Goal: Information Seeking & Learning: Learn about a topic

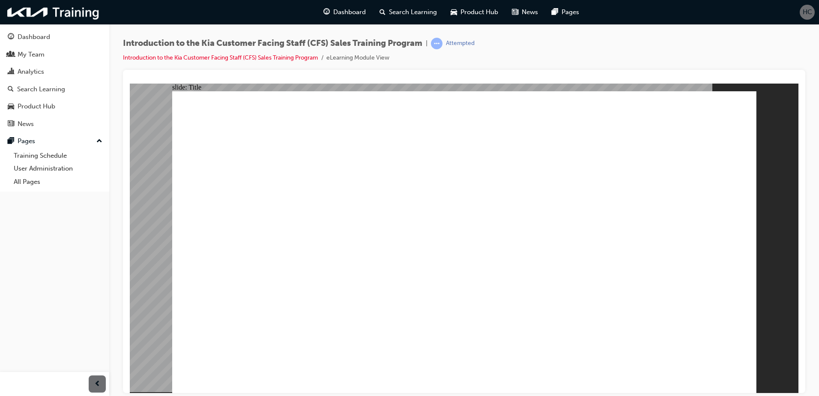
click at [752, 58] on div "Introduction to the Kia Customer Facing Staff (CFS) Sales Training Program | At…" at bounding box center [464, 54] width 682 height 32
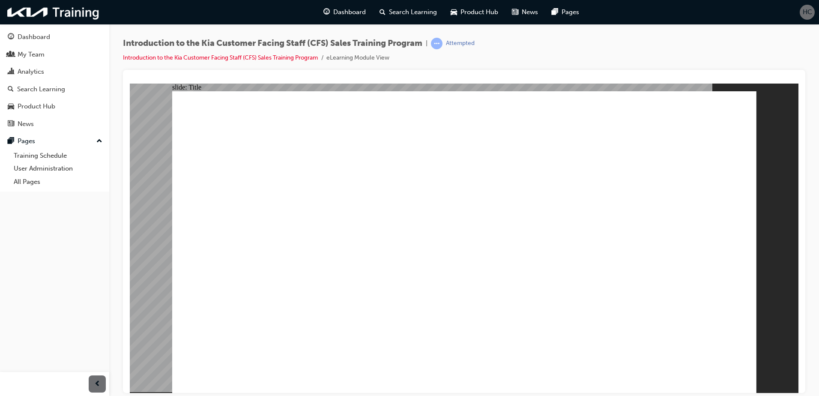
drag, startPoint x: 744, startPoint y: 128, endPoint x: 746, endPoint y: 133, distance: 5.4
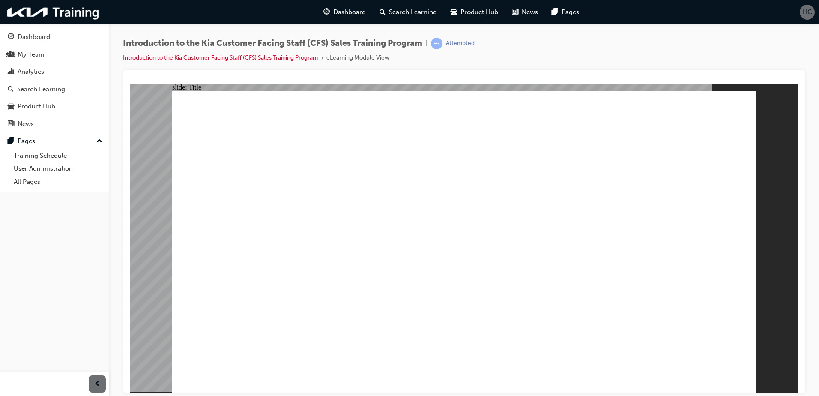
click at [710, 48] on div "Introduction to the Kia Customer Facing Staff (CFS) Sales Training Program | At…" at bounding box center [464, 54] width 682 height 32
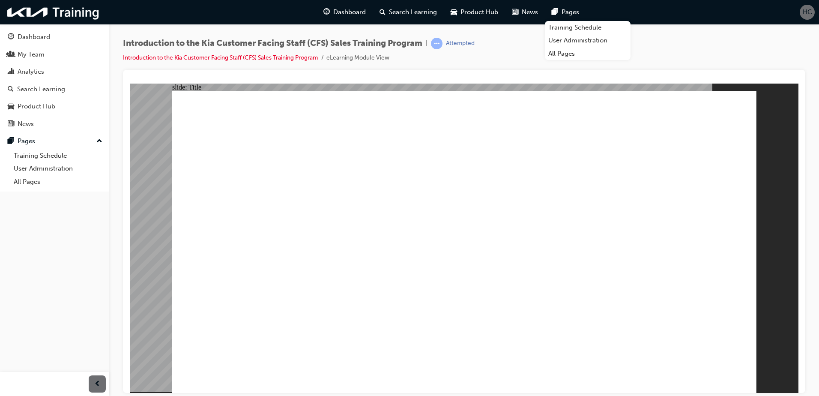
click at [798, 190] on div "slide: Title Click here to Pause/Play computer-icons-alarm-clocks-watch-pause-b…" at bounding box center [464, 237] width 669 height 309
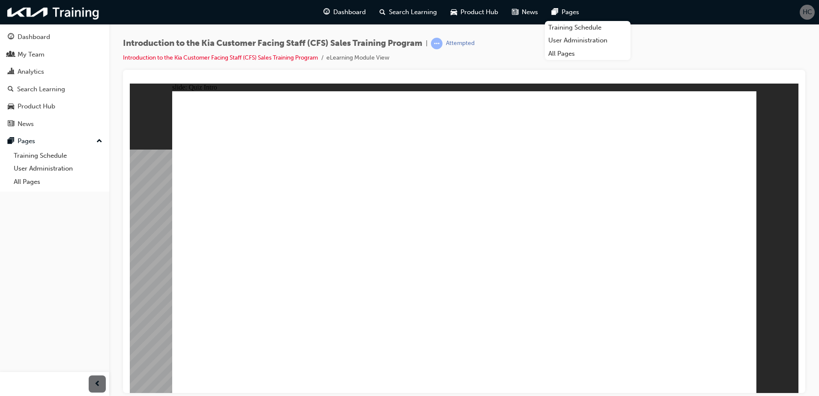
radio input "true"
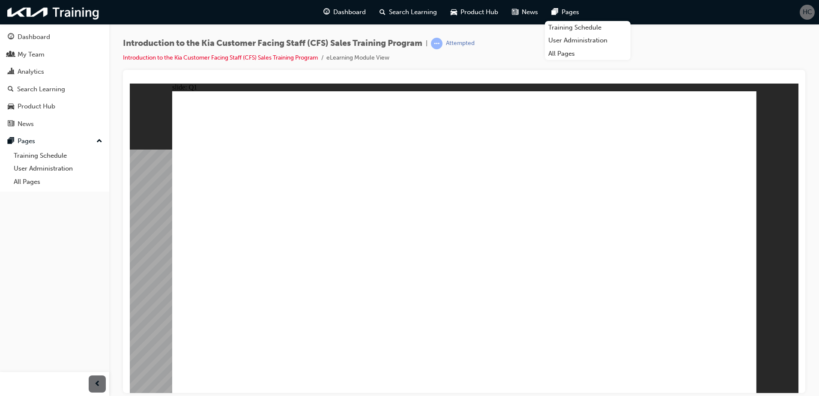
radio input "true"
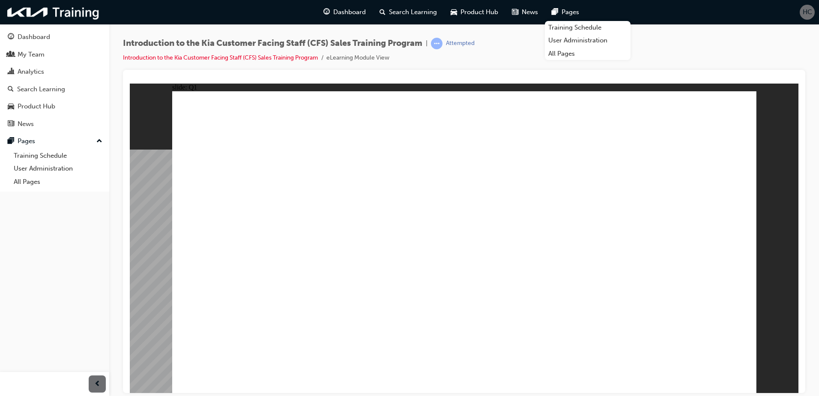
checkbox input "true"
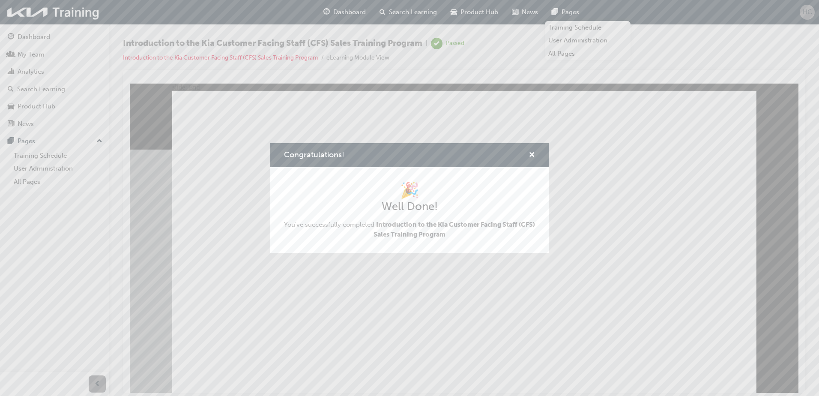
click at [478, 234] on span "You've successfully completed Introduction to the Kia Customer Facing Staff (CF…" at bounding box center [409, 229] width 251 height 19
click at [532, 155] on span "cross-icon" at bounding box center [532, 156] width 6 height 8
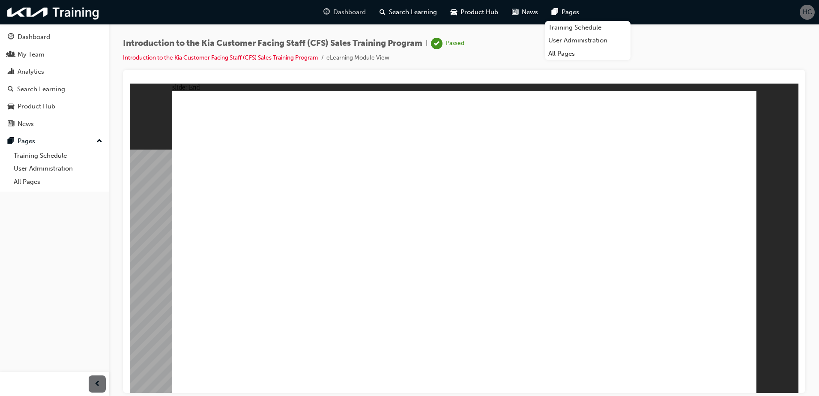
click at [362, 13] on span "Dashboard" at bounding box center [349, 12] width 33 height 10
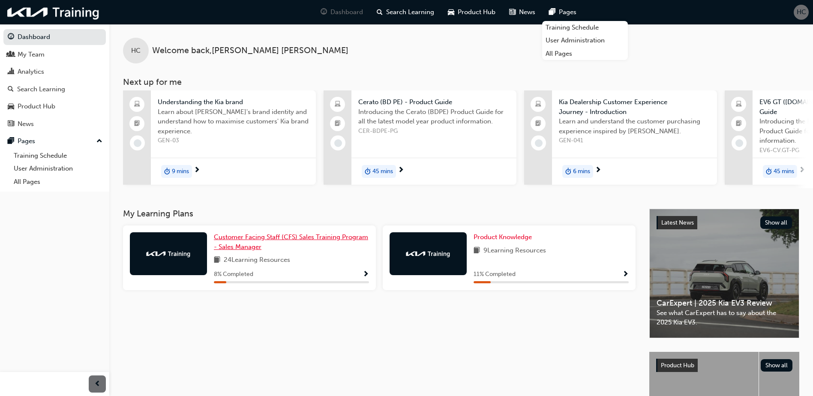
click at [294, 243] on span "Customer Facing Staff (CFS) Sales Training Program - Sales Manager" at bounding box center [291, 242] width 154 height 18
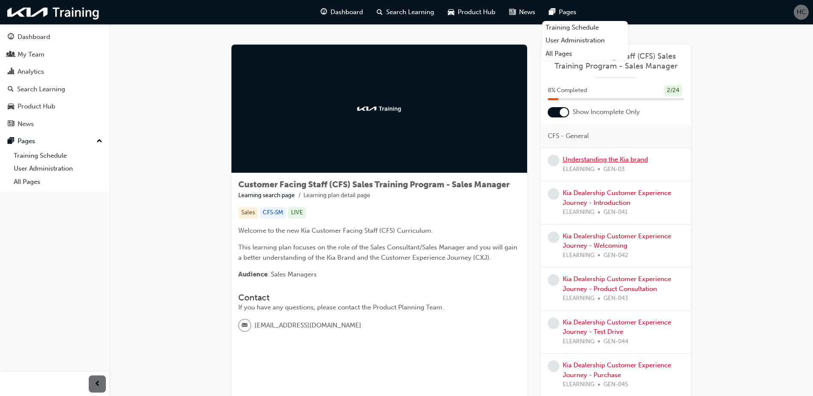
click at [595, 162] on link "Understanding the Kia brand" at bounding box center [604, 159] width 85 height 8
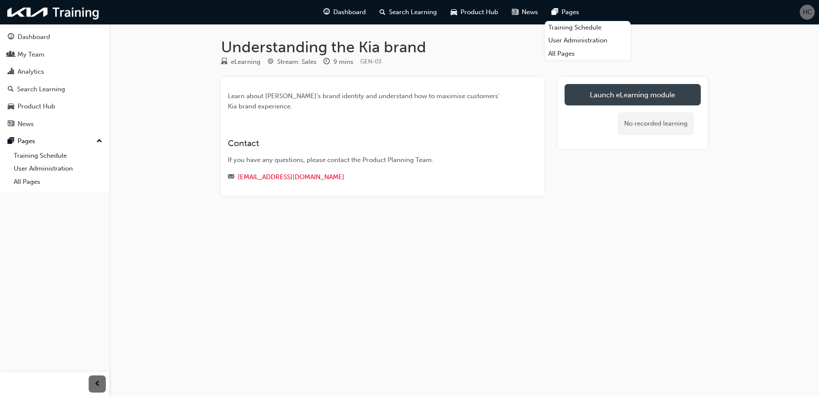
click at [613, 94] on link "Launch eLearning module" at bounding box center [633, 94] width 136 height 21
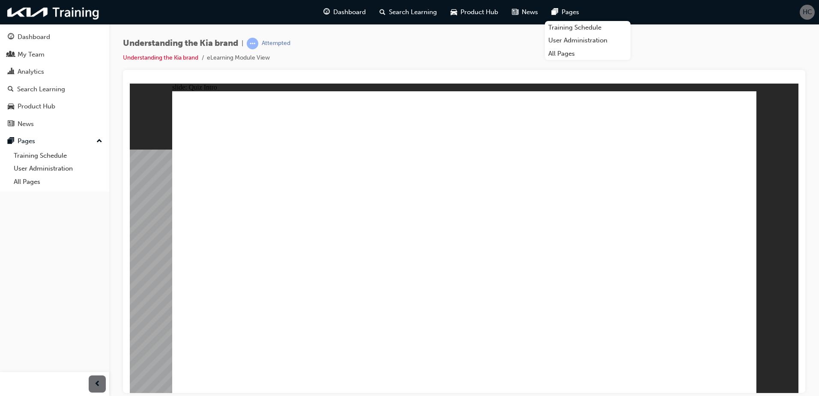
radio input "false"
radio input "true"
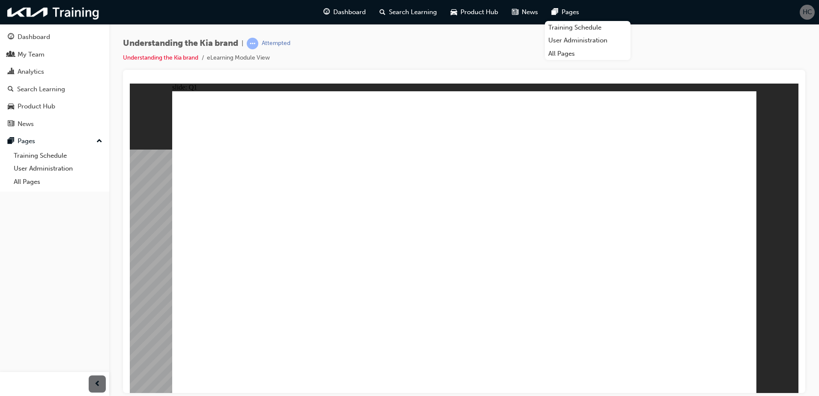
radio input "true"
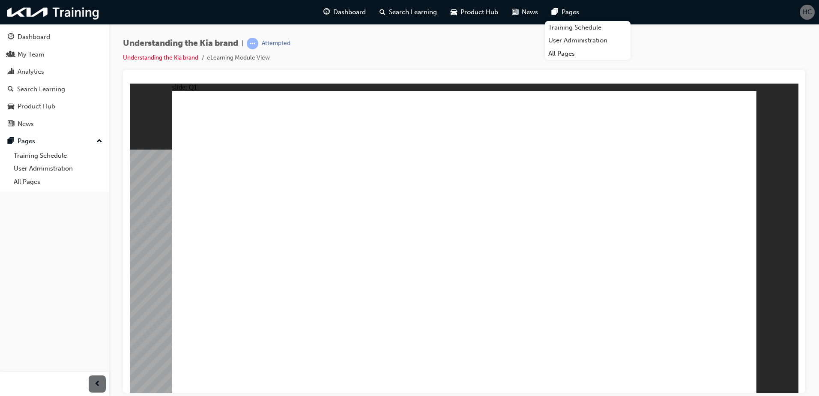
radio input "true"
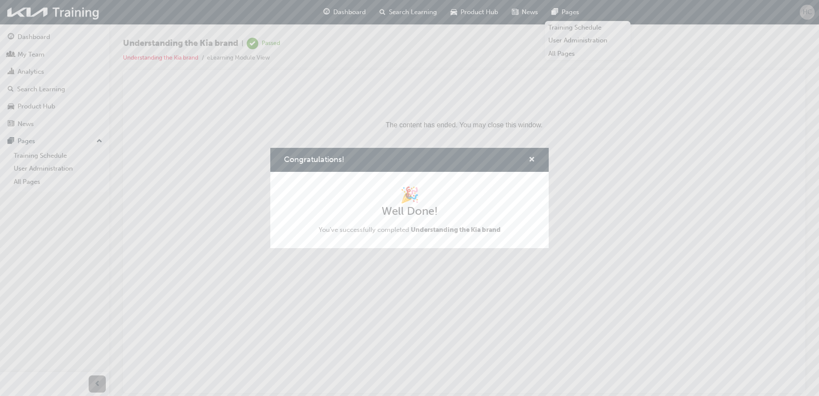
click at [532, 158] on span "cross-icon" at bounding box center [532, 160] width 6 height 8
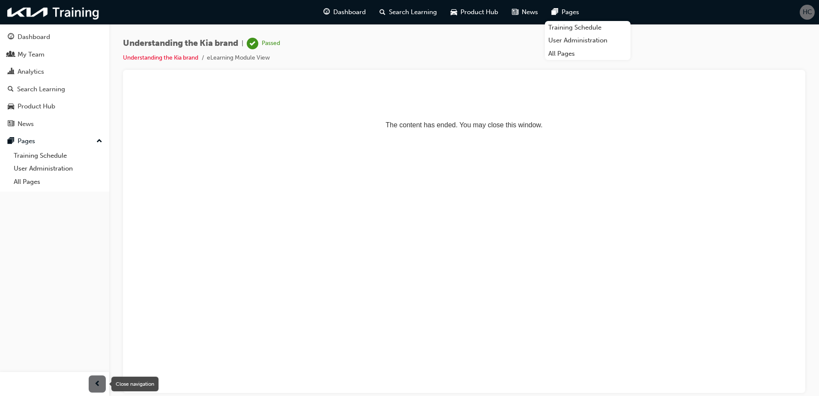
click at [101, 377] on div "button" at bounding box center [97, 383] width 17 height 17
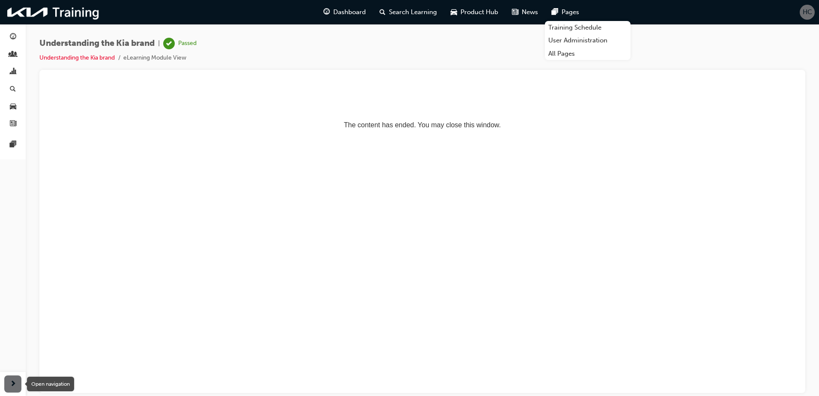
click at [14, 383] on span "next-icon" at bounding box center [13, 384] width 6 height 11
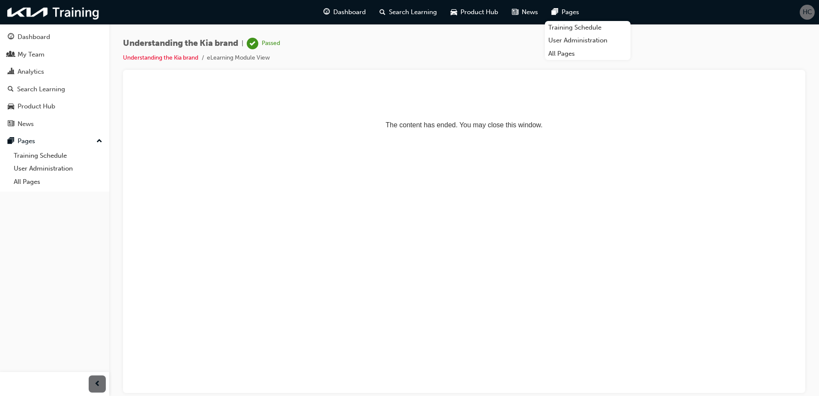
click at [675, 135] on html "The content has ended. You may close this window." at bounding box center [464, 109] width 669 height 52
click at [173, 57] on link "Understanding the Kia brand" at bounding box center [160, 57] width 75 height 7
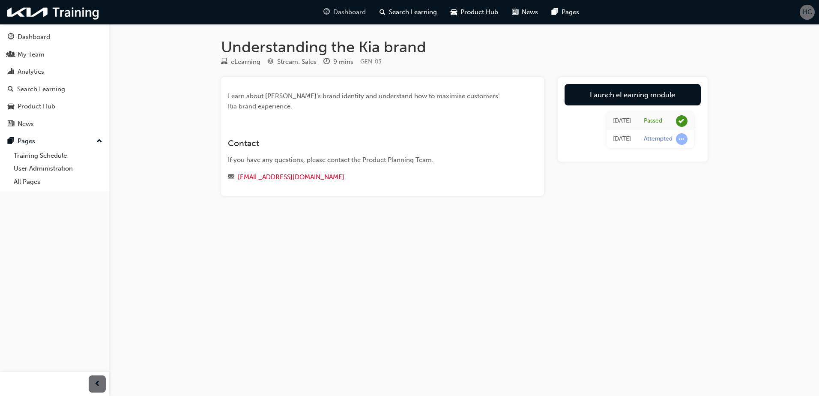
click at [338, 14] on span "Dashboard" at bounding box center [349, 12] width 33 height 10
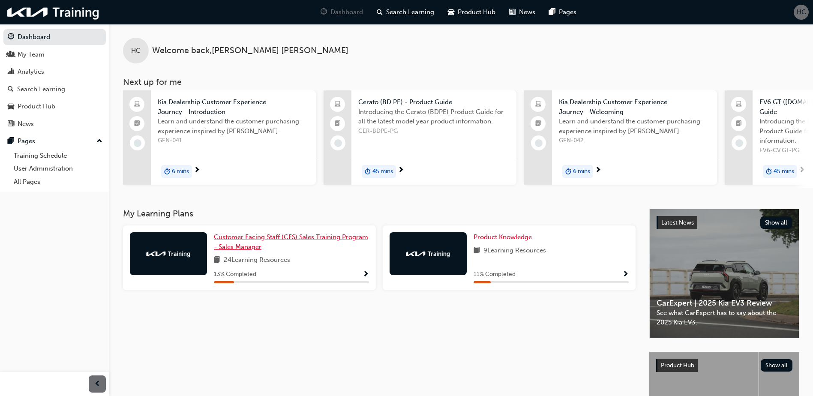
click at [229, 239] on span "Customer Facing Staff (CFS) Sales Training Program - Sales Manager" at bounding box center [291, 242] width 154 height 18
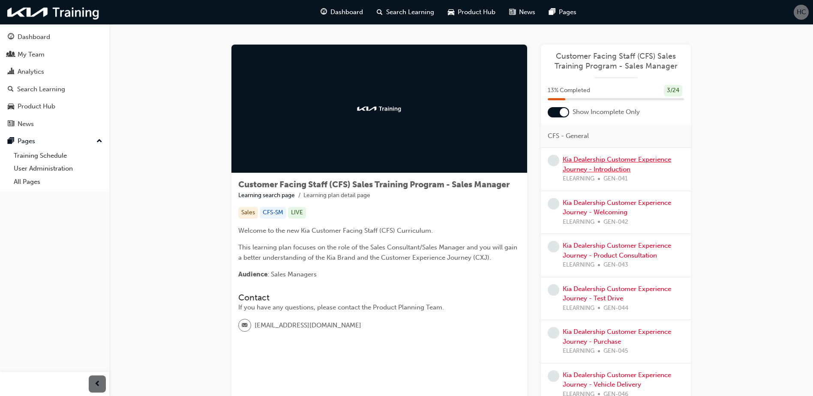
click at [590, 161] on link "Kia Dealership Customer Experience Journey - Introduction" at bounding box center [616, 164] width 108 height 18
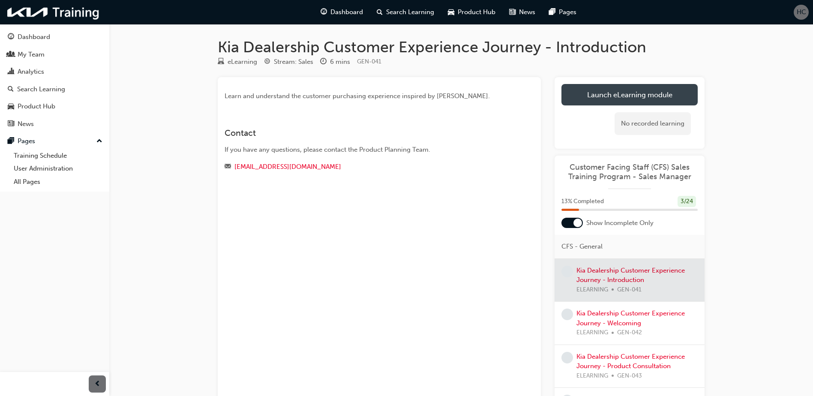
click at [595, 94] on link "Launch eLearning module" at bounding box center [629, 94] width 136 height 21
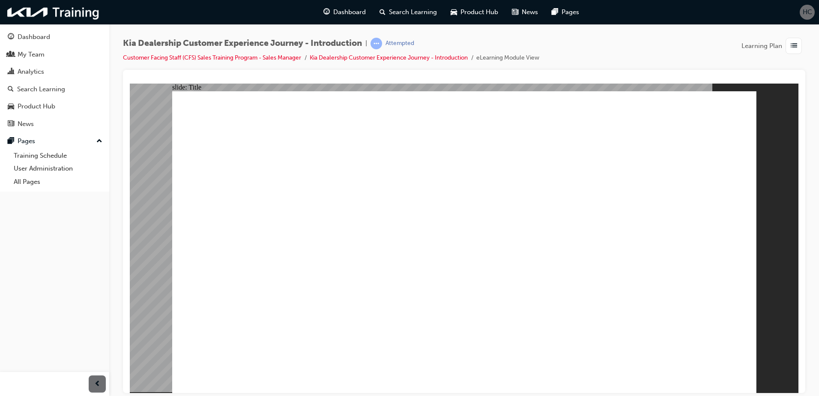
click at [61, 342] on div "Dashboard My Team Analytics Search Learning Product Hub News Pages Pages Traini…" at bounding box center [54, 187] width 109 height 374
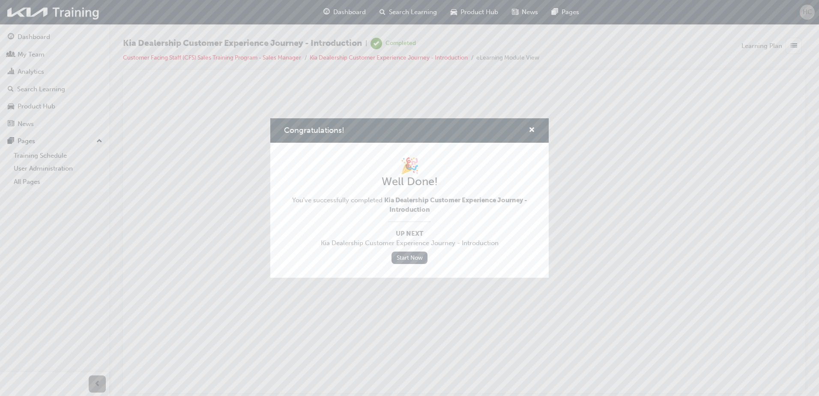
click at [400, 258] on link "Start Now" at bounding box center [409, 257] width 36 height 12
click at [419, 258] on link "Start Now" at bounding box center [409, 257] width 36 height 12
click at [408, 255] on link "Start Now" at bounding box center [409, 257] width 36 height 12
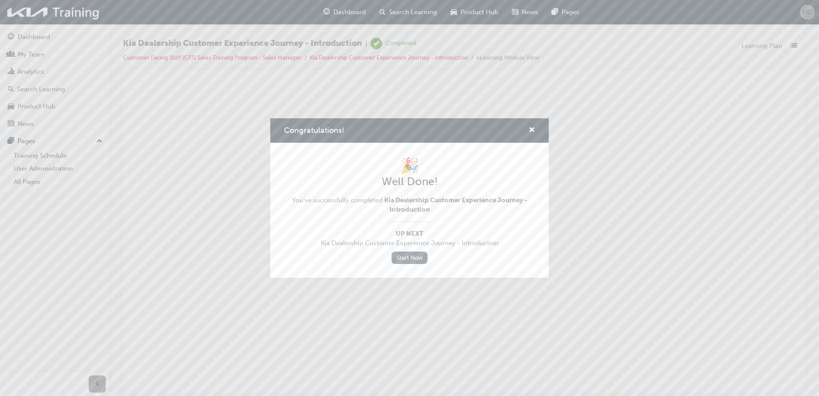
click at [408, 255] on link "Start Now" at bounding box center [409, 257] width 36 height 12
click at [410, 235] on span "Up Next" at bounding box center [409, 234] width 251 height 10
click at [420, 220] on div "🎉 Well Done! You've successfully completed Kia Dealership Customer Experience J…" at bounding box center [409, 210] width 251 height 108
click at [405, 256] on link "Start Now" at bounding box center [409, 257] width 36 height 12
click at [532, 128] on span "cross-icon" at bounding box center [532, 131] width 6 height 8
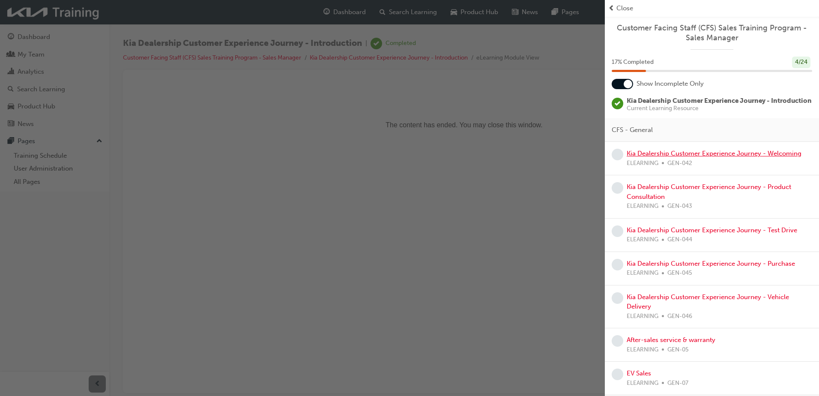
click at [650, 157] on link "Kia Dealership Customer Experience Journey - Welcoming" at bounding box center [714, 153] width 175 height 8
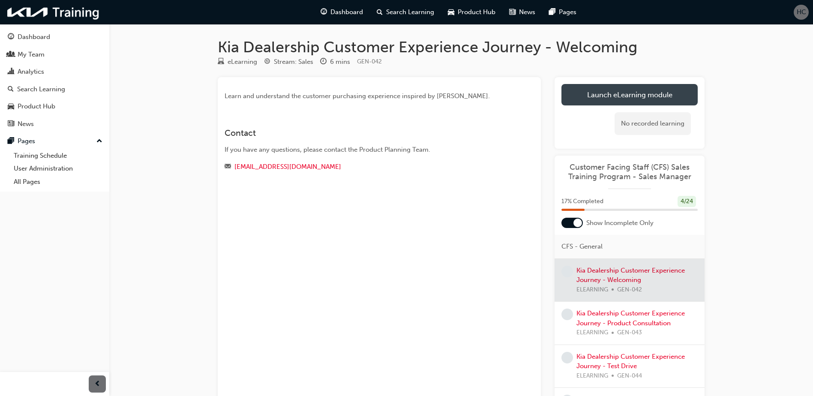
click at [626, 99] on link "Launch eLearning module" at bounding box center [629, 94] width 136 height 21
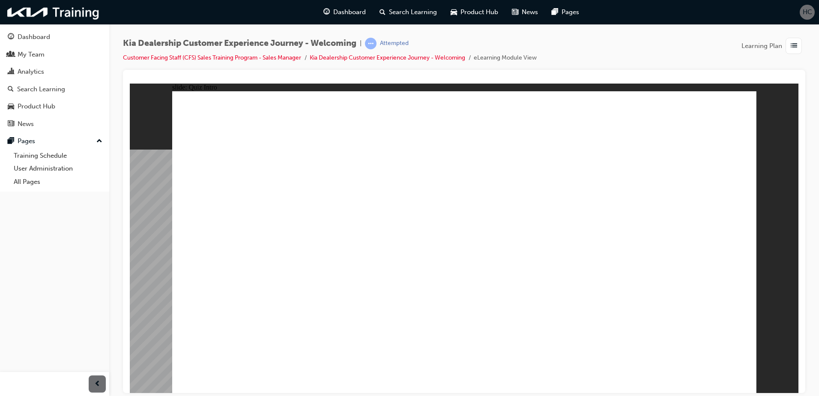
radio input "true"
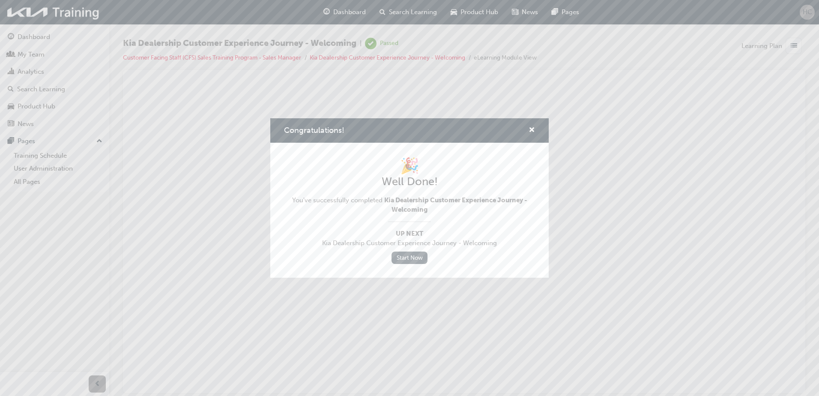
click at [407, 254] on link "Start Now" at bounding box center [409, 257] width 36 height 12
click at [534, 128] on span "cross-icon" at bounding box center [532, 131] width 6 height 8
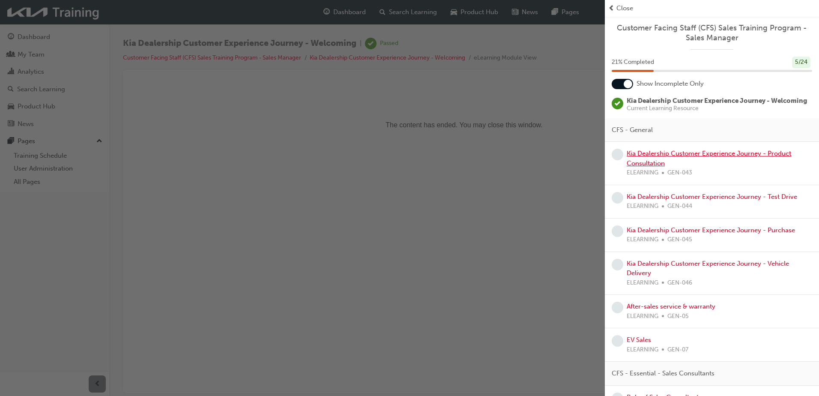
click at [658, 167] on link "Kia Dealership Customer Experience Journey - Product Consultation" at bounding box center [709, 158] width 164 height 18
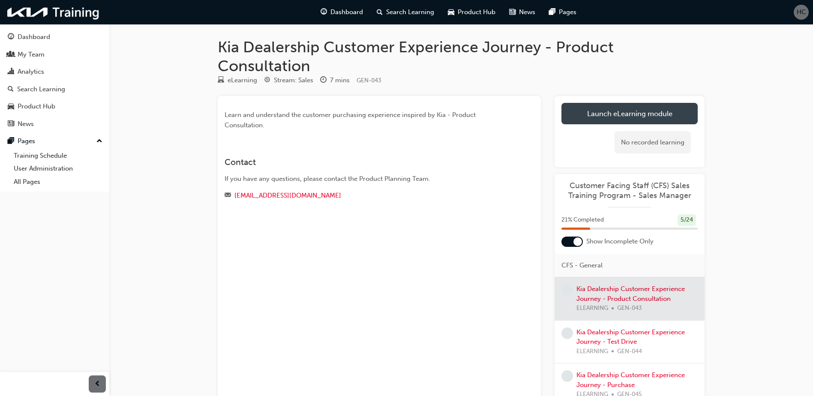
click at [631, 111] on link "Launch eLearning module" at bounding box center [629, 113] width 136 height 21
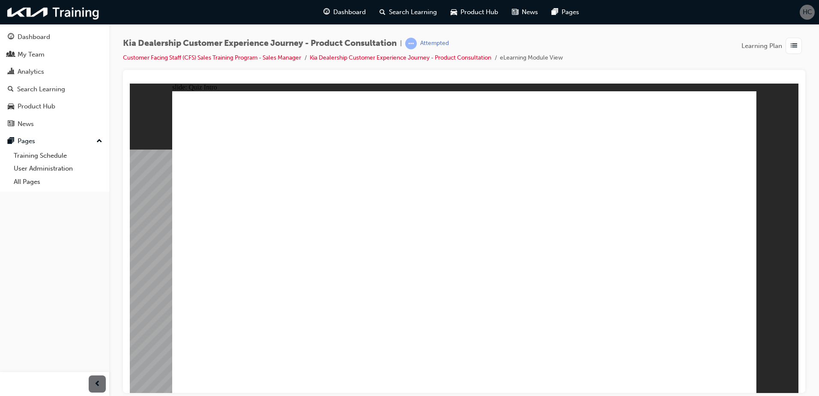
checkbox input "true"
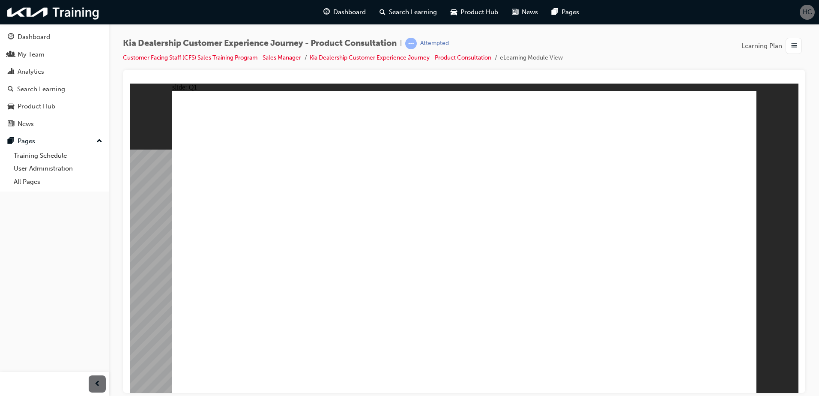
checkbox input "true"
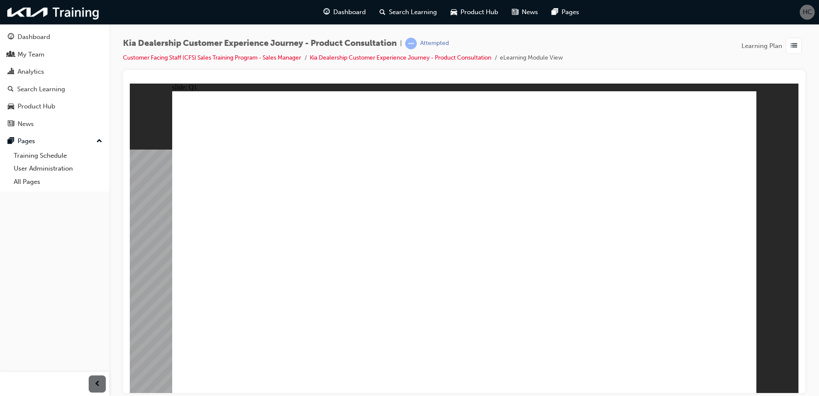
checkbox input "true"
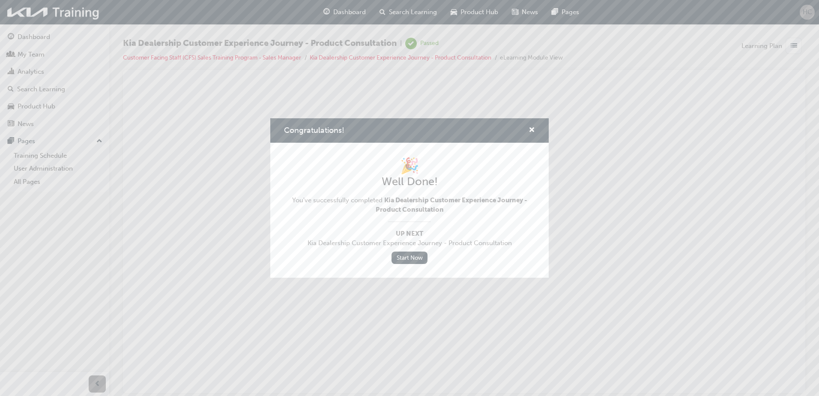
click at [414, 250] on div "🎉 Well Done! You've successfully completed Kia Dealership Customer Experience J…" at bounding box center [409, 210] width 251 height 108
click at [529, 131] on span "cross-icon" at bounding box center [532, 131] width 6 height 8
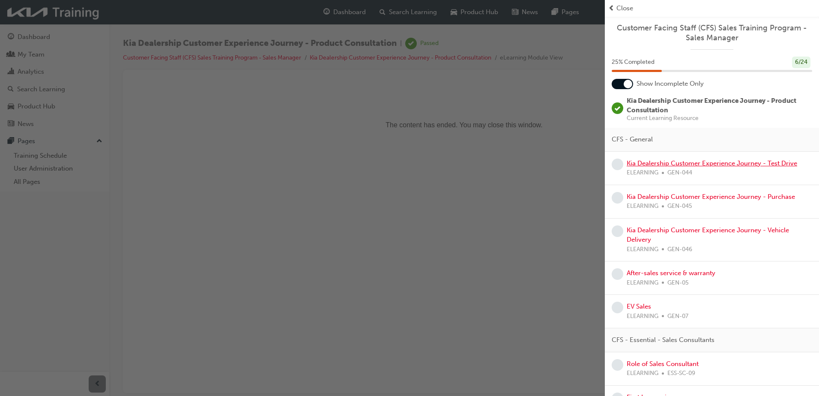
click at [658, 164] on link "Kia Dealership Customer Experience Journey - Test Drive" at bounding box center [712, 163] width 170 height 8
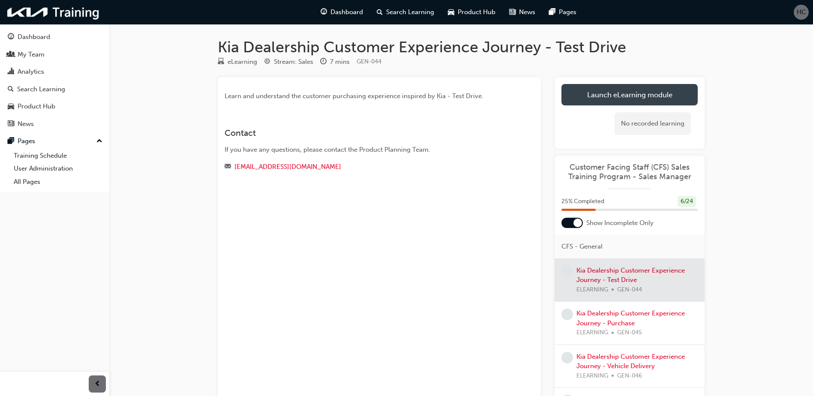
click at [618, 91] on link "Launch eLearning module" at bounding box center [629, 94] width 136 height 21
